Goal: Find contact information: Find contact information

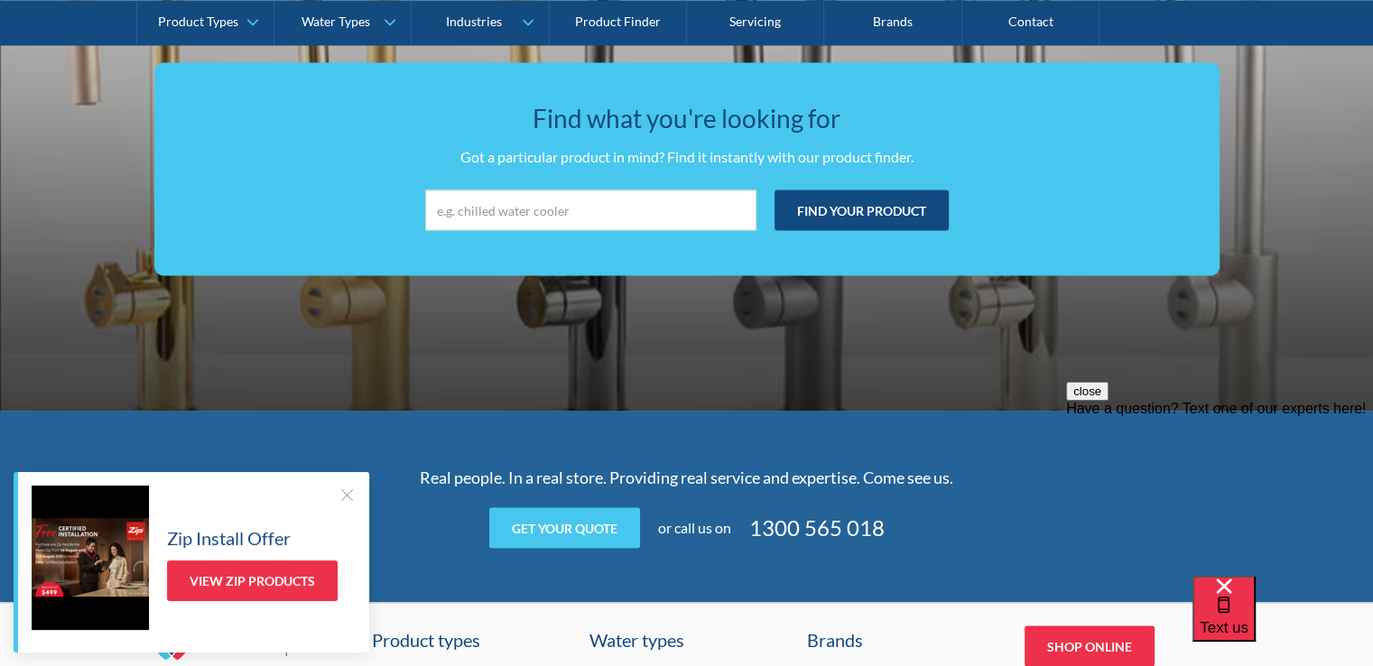
click at [730, 363] on div "Find what you're looking for Got a particular product in mind? Find it instantl…" at bounding box center [686, 169] width 1373 height 484
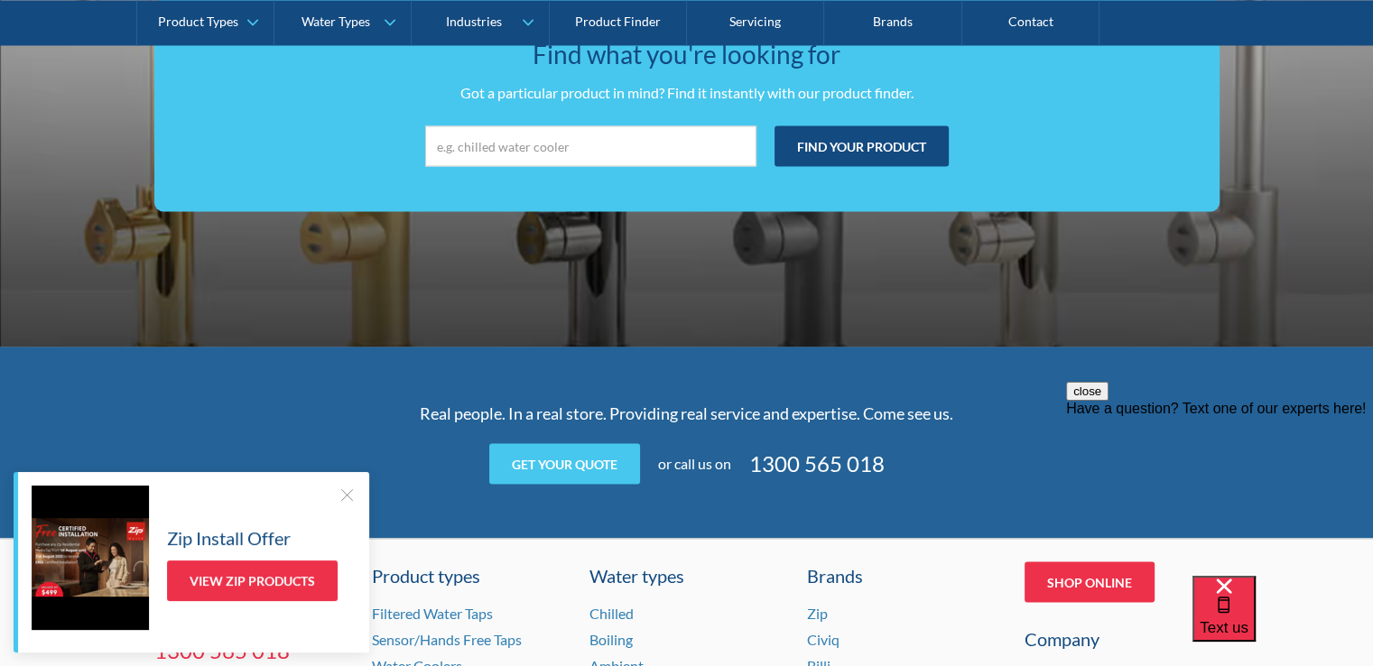
scroll to position [3409, 0]
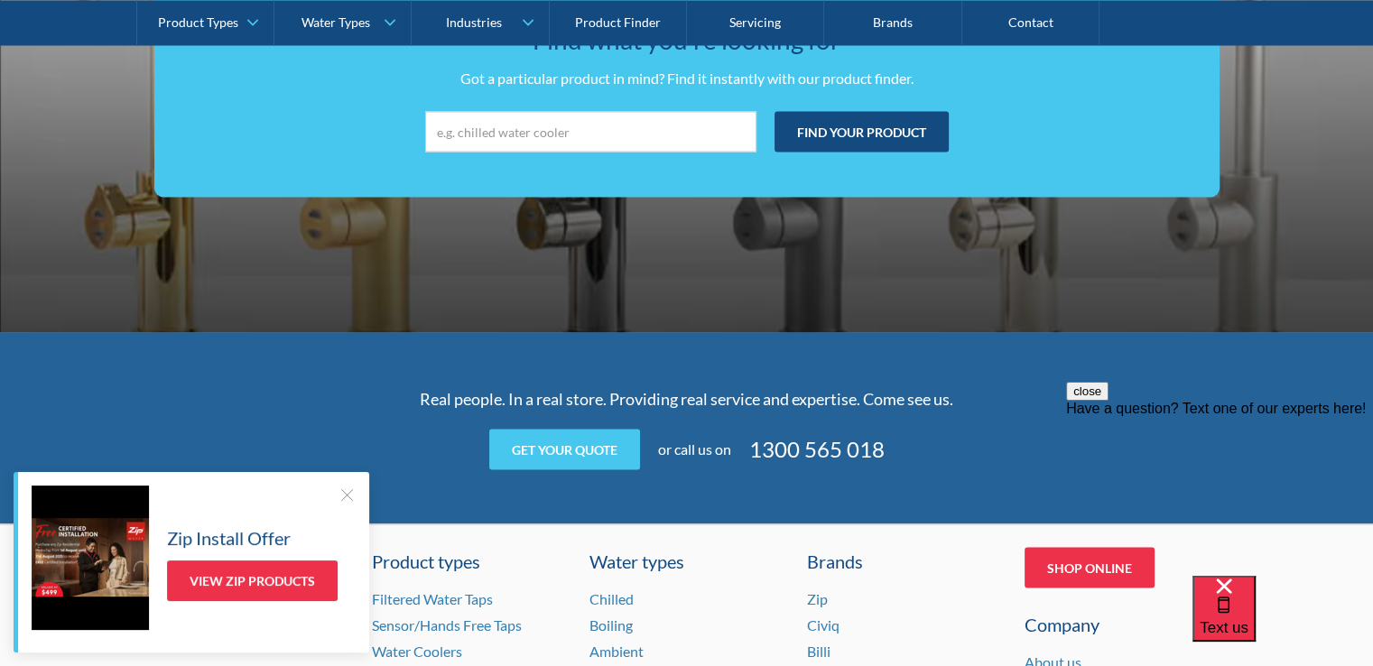
click at [1028, 19] on link "Contact" at bounding box center [1031, 22] width 137 height 45
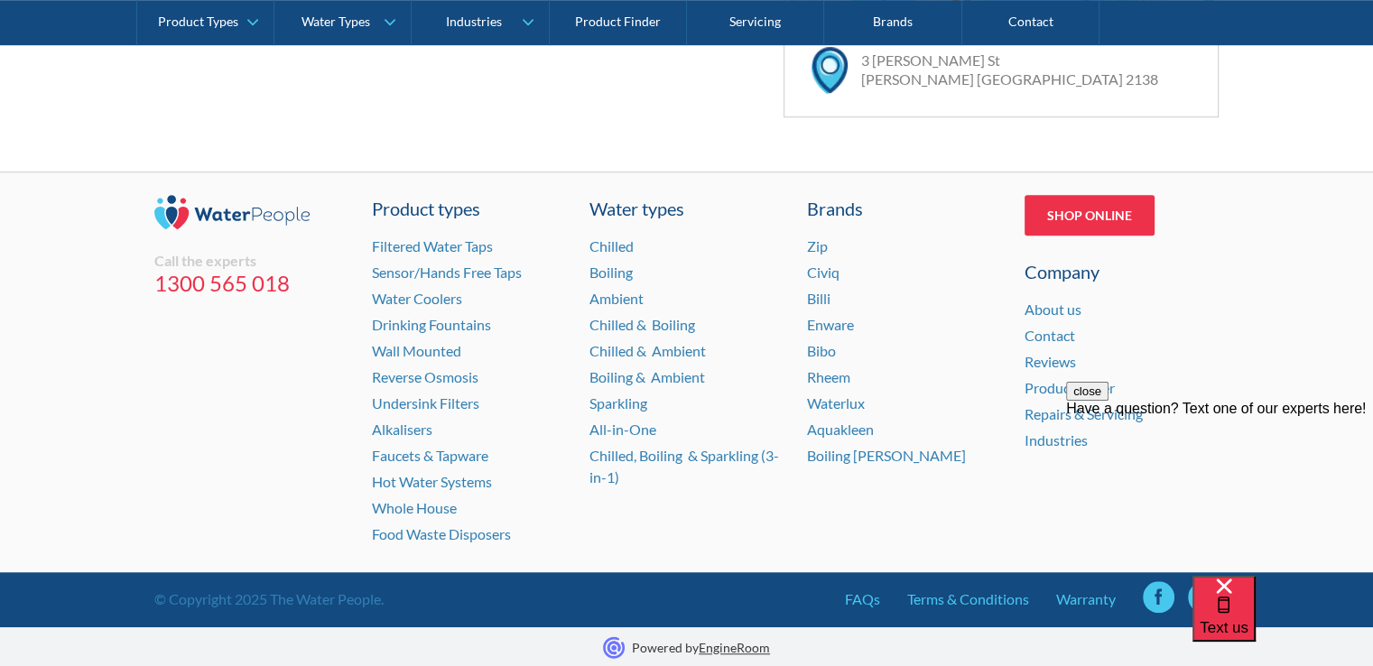
scroll to position [1362, 0]
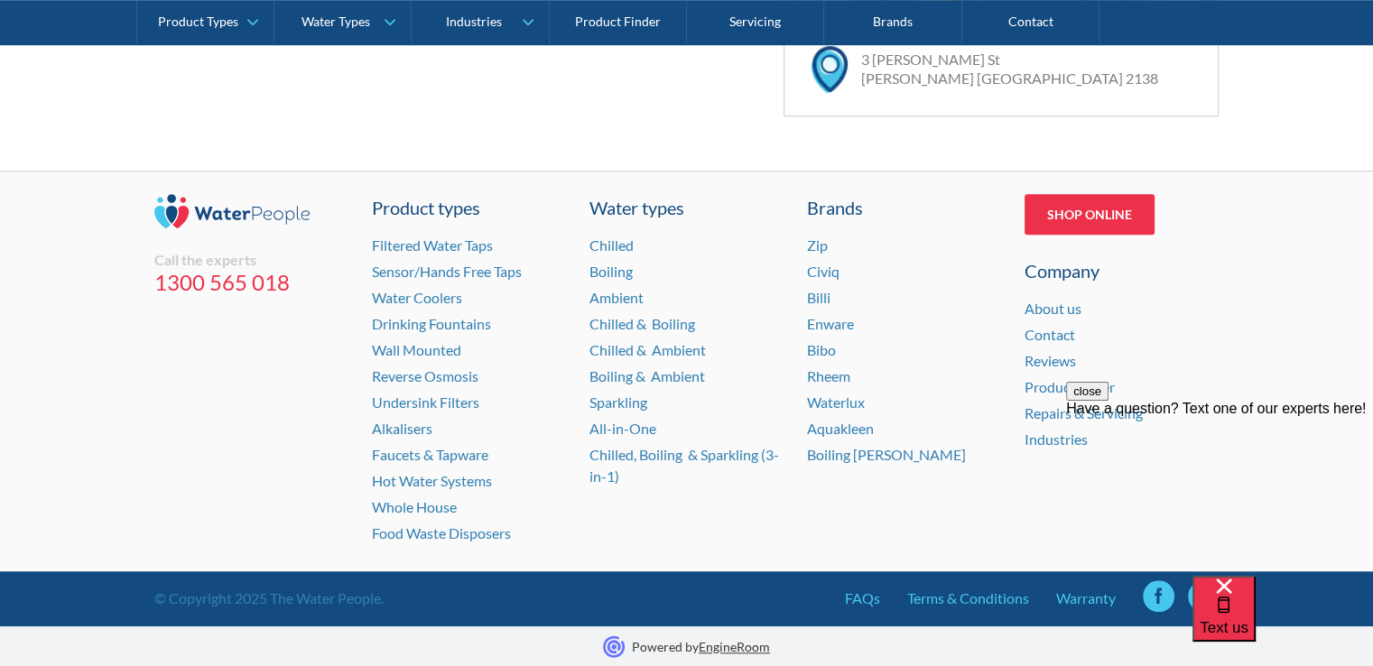
click at [1066, 307] on link "About us" at bounding box center [1053, 308] width 57 height 17
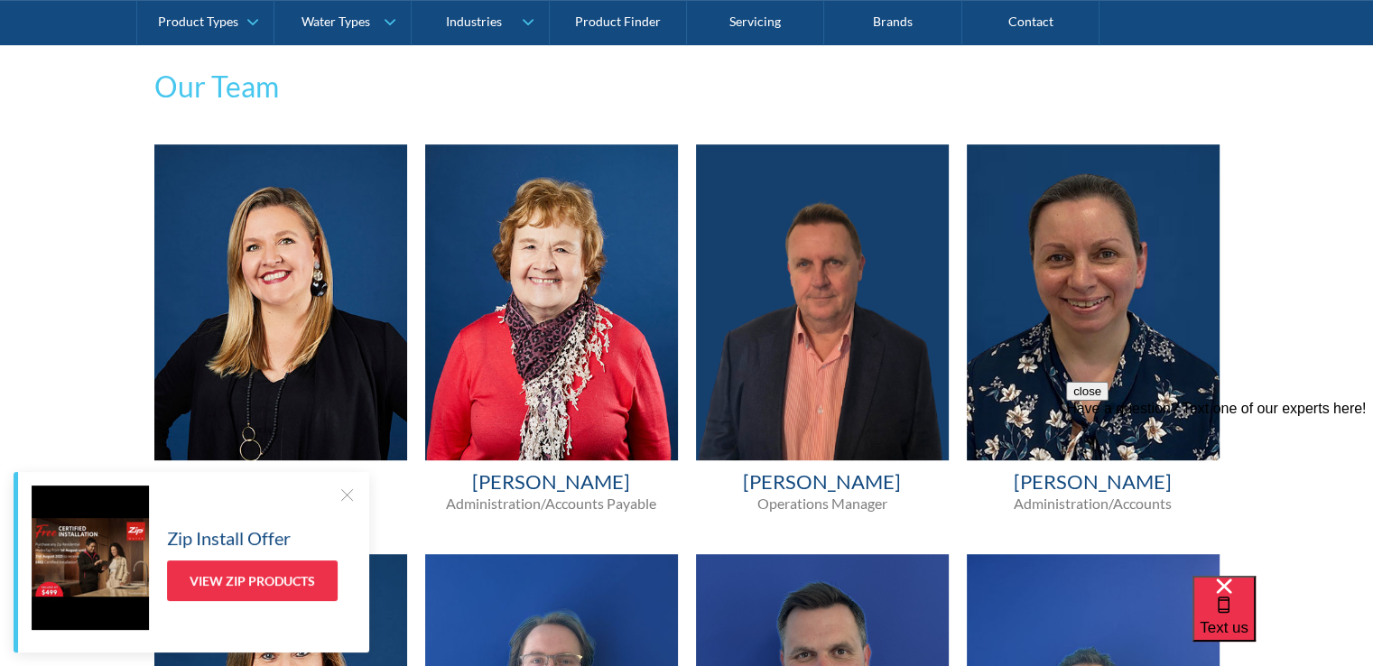
scroll to position [1000, 0]
